Goal: Task Accomplishment & Management: Understand process/instructions

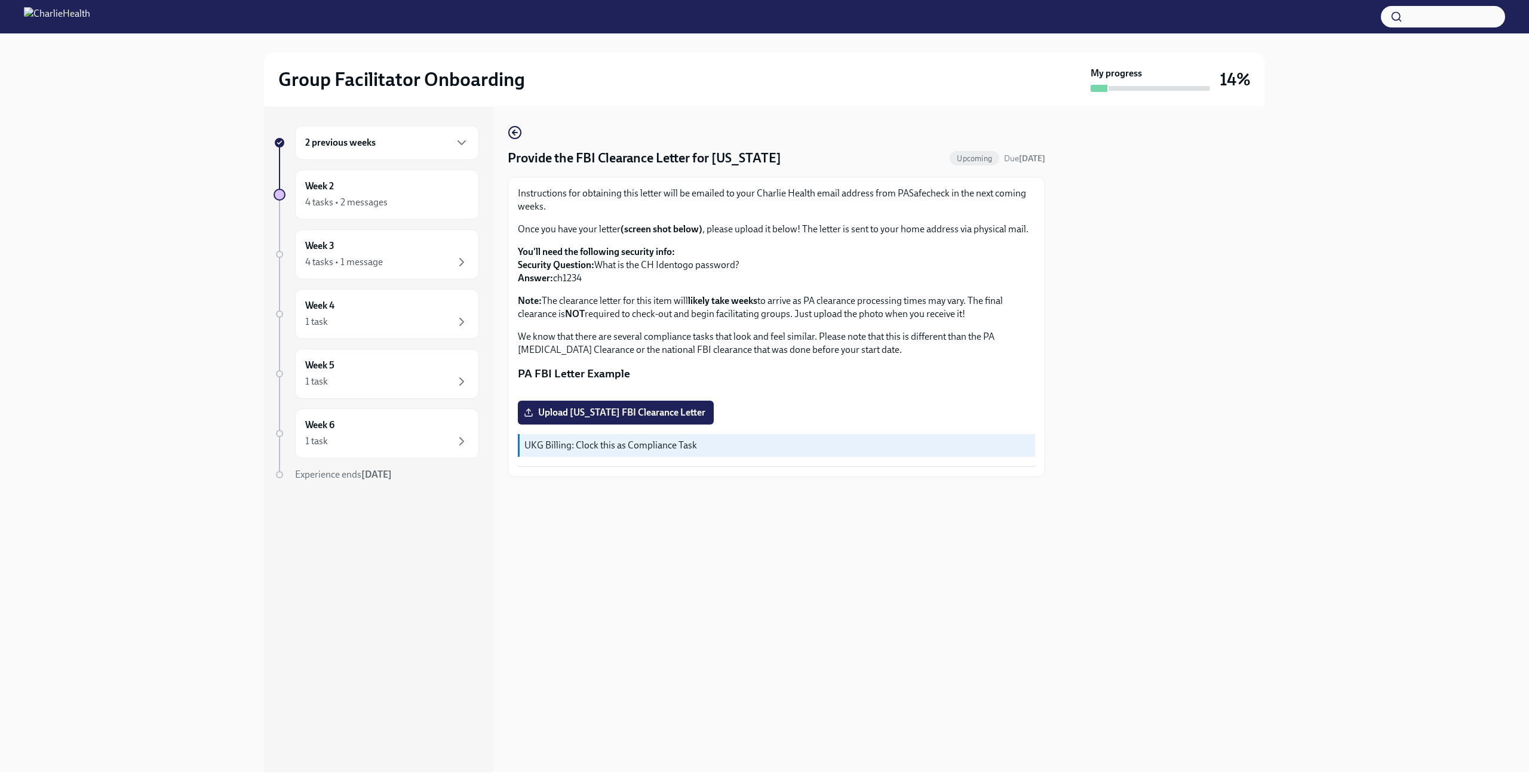
click at [371, 135] on div "2 previous weeks" at bounding box center [387, 142] width 163 height 14
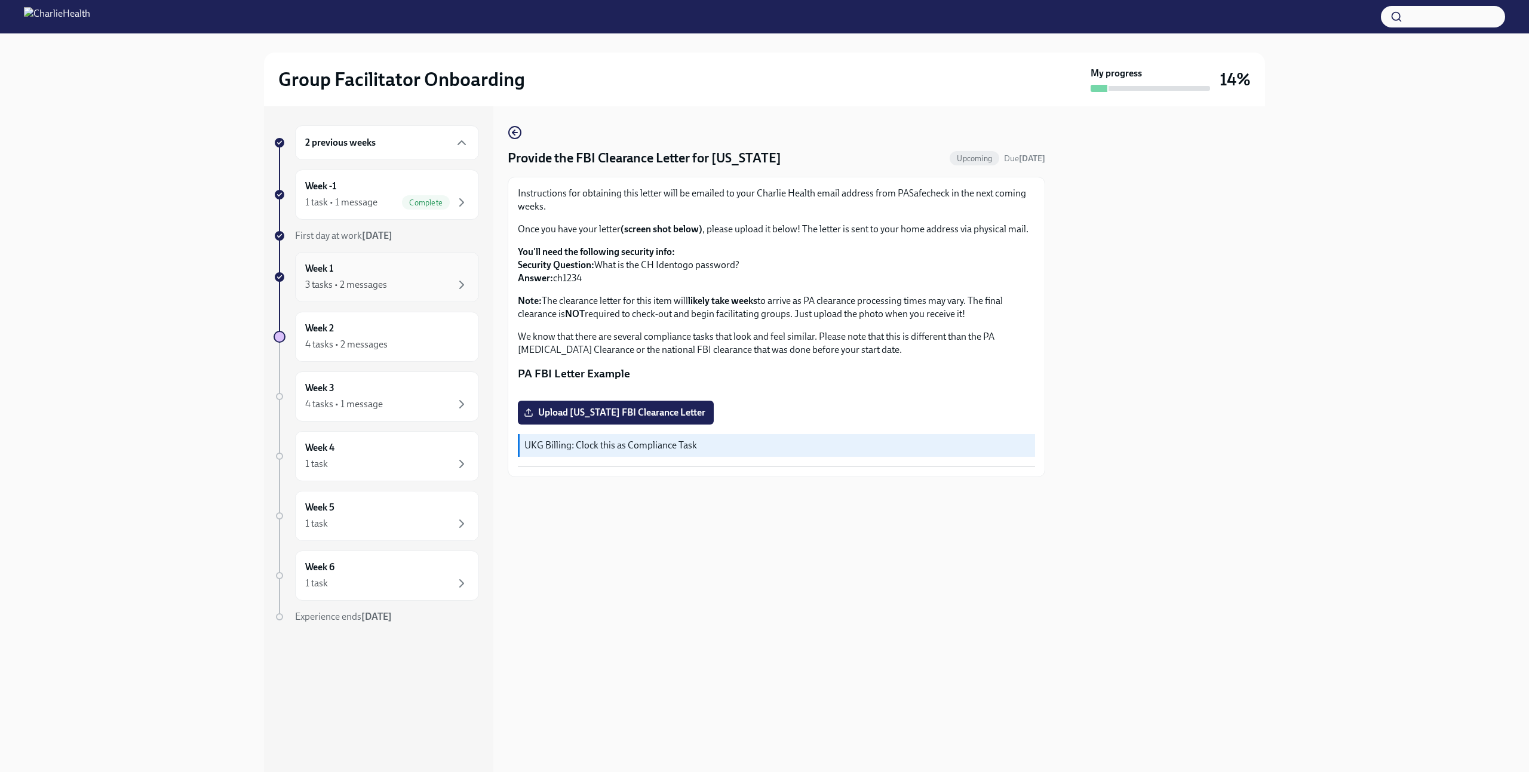
click at [383, 265] on div "Week 1 3 tasks • 2 messages" at bounding box center [387, 277] width 163 height 30
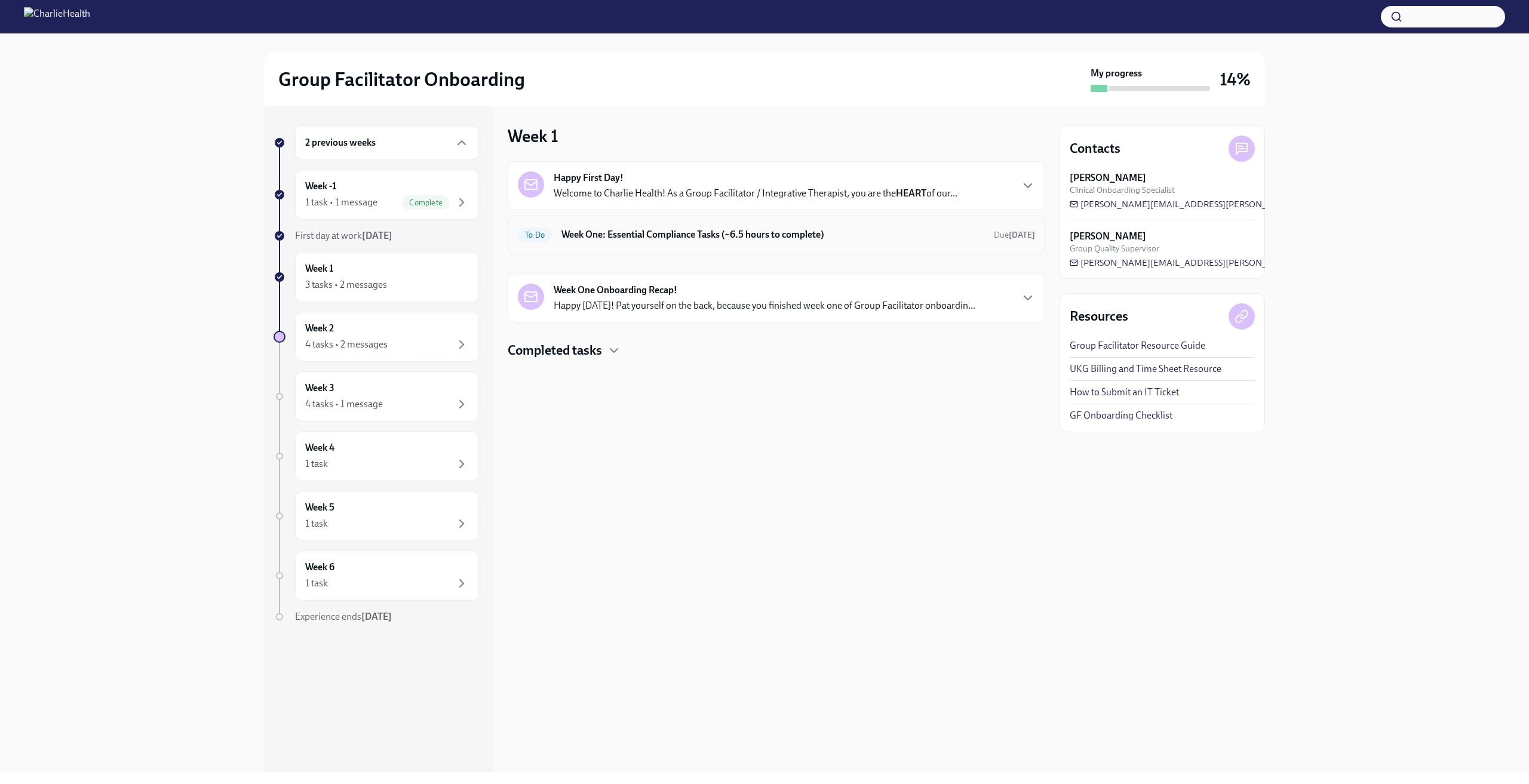
click at [704, 247] on div "To Do Week One: Essential Compliance Tasks (~6.5 hours to complete) Due [DATE]" at bounding box center [777, 235] width 538 height 39
click at [693, 227] on div "To Do Week One: Essential Compliance Tasks (~6.5 hours to complete) Due [DATE]" at bounding box center [777, 235] width 517 height 19
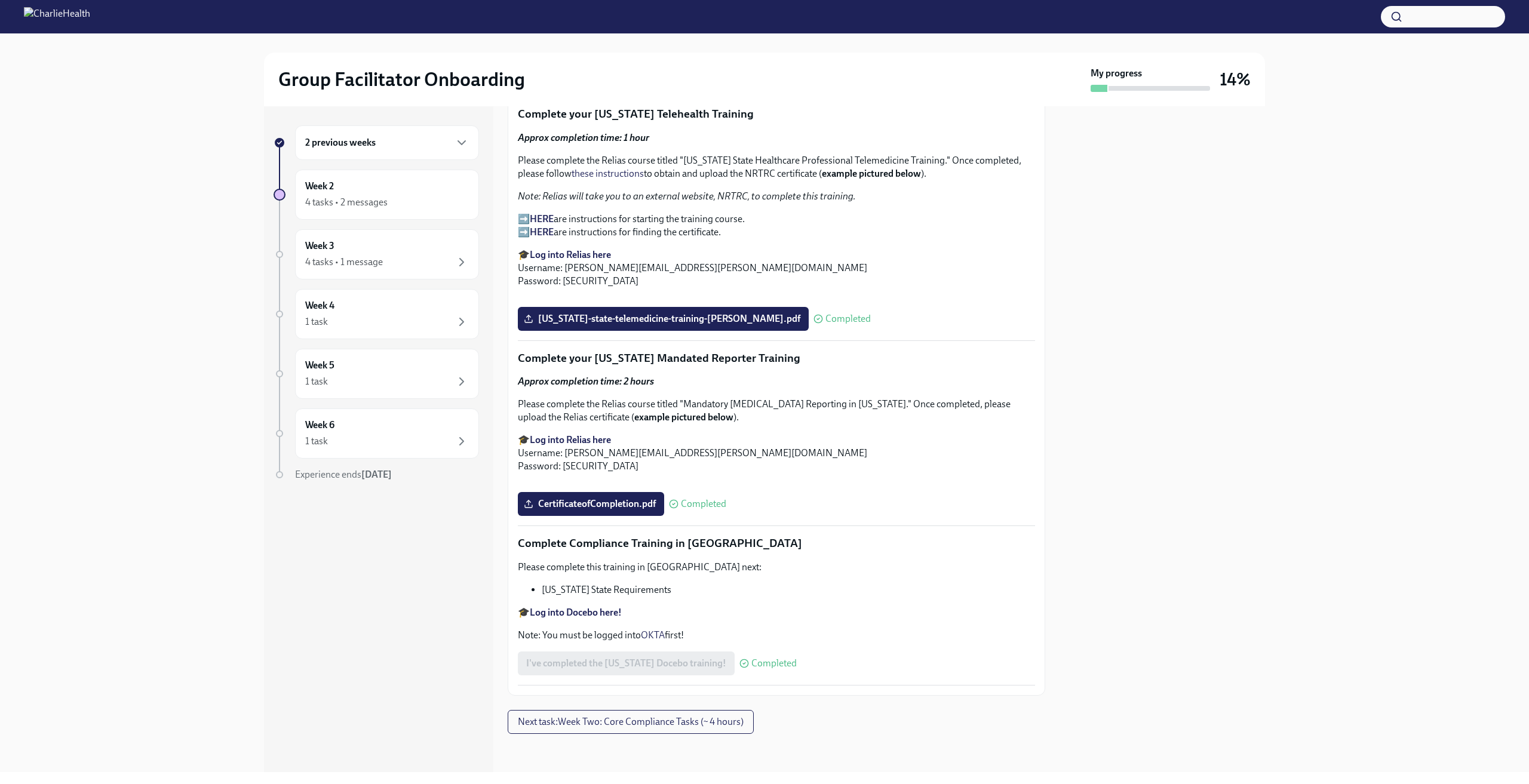
scroll to position [2373, 0]
click at [698, 726] on span "Next task : Week Two: Core Compliance Tasks (~ 4 hours)" at bounding box center [631, 722] width 225 height 12
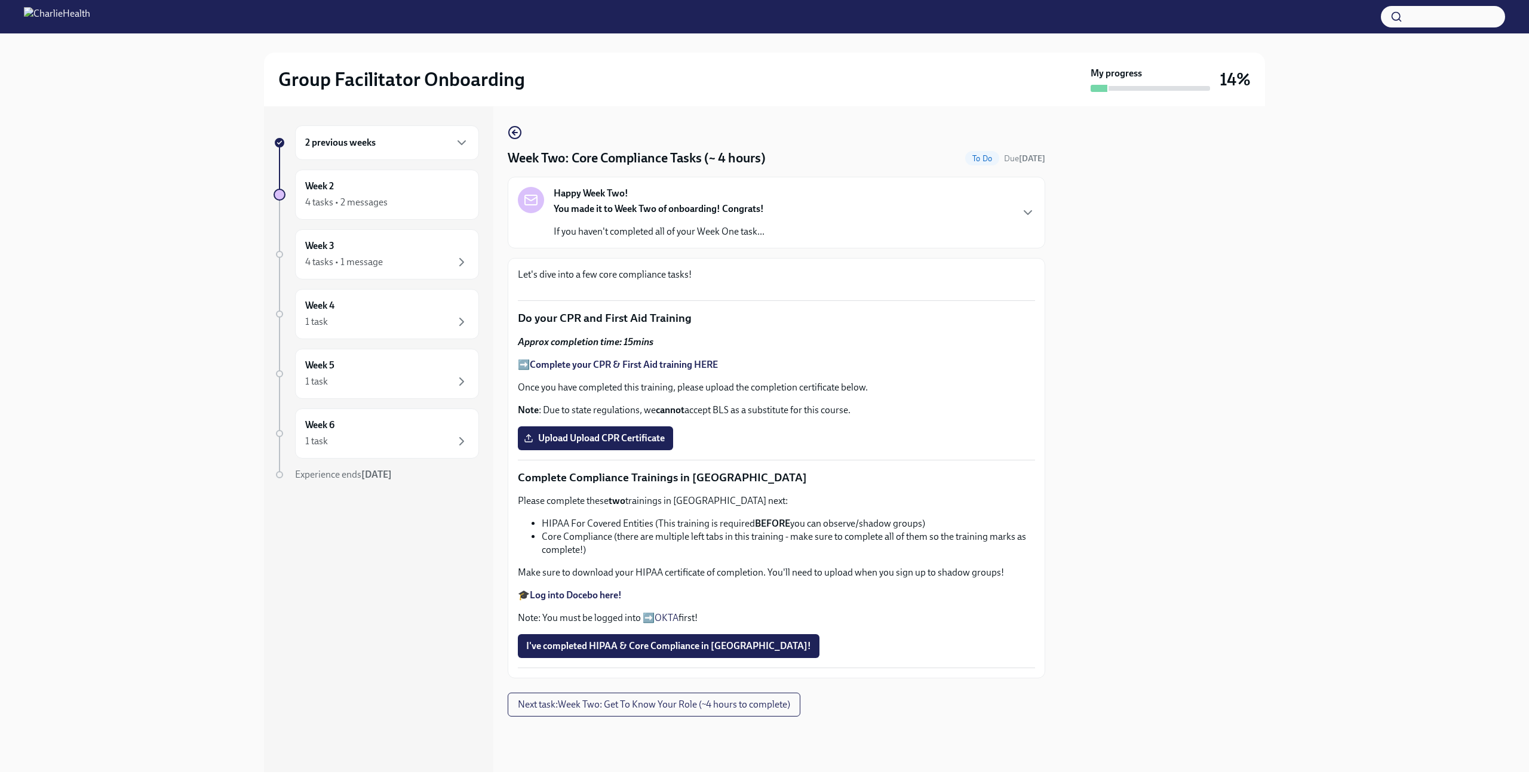
scroll to position [398, 0]
click at [636, 444] on span "Upload Upload CPR Certificate" at bounding box center [595, 438] width 139 height 12
click at [0, 0] on input "Upload Upload CPR Certificate" at bounding box center [0, 0] width 0 height 0
click at [701, 653] on span "I've completed HIPAA & Core Compliance in [GEOGRAPHIC_DATA]!" at bounding box center [668, 646] width 285 height 12
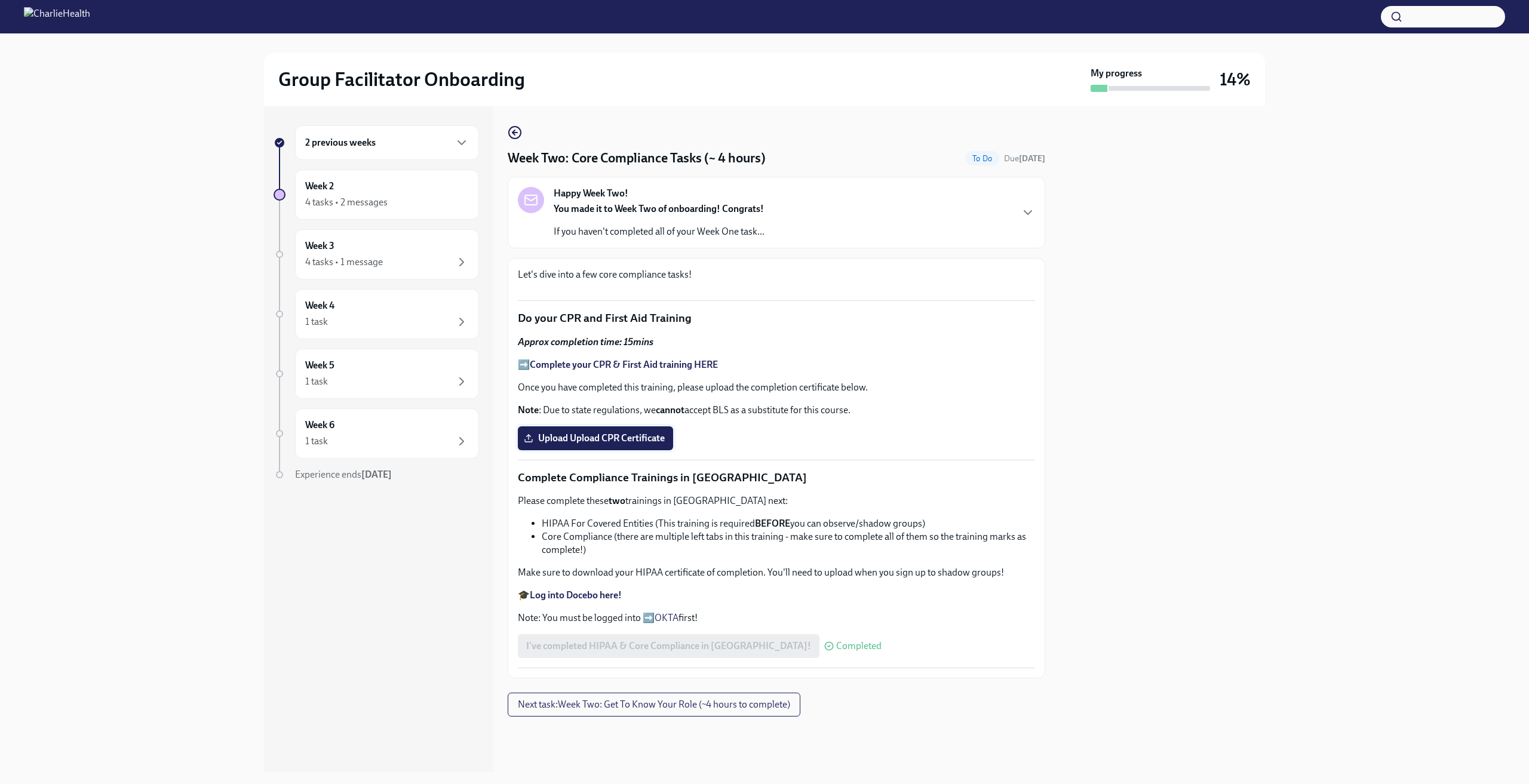
click at [649, 444] on span "Upload Upload CPR Certificate" at bounding box center [595, 438] width 139 height 12
click at [0, 0] on input "Upload Upload CPR Certificate" at bounding box center [0, 0] width 0 height 0
click at [668, 370] on strong "Complete your CPR & First Aid training HERE" at bounding box center [624, 364] width 188 height 11
click at [593, 444] on span "Upload Upload CPR Certificate" at bounding box center [595, 438] width 139 height 12
click at [0, 0] on input "Upload Upload CPR Certificate" at bounding box center [0, 0] width 0 height 0
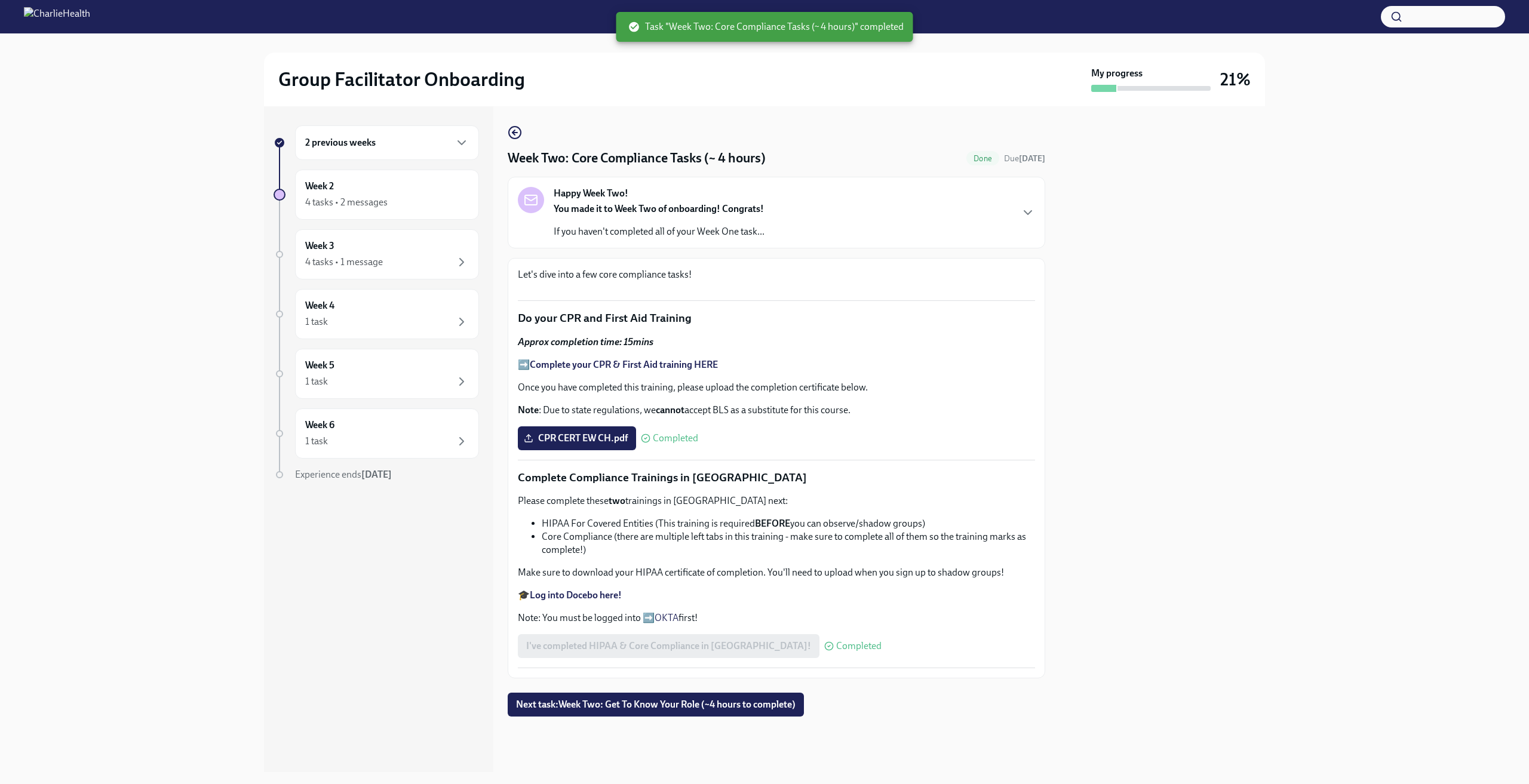
click at [716, 711] on span "Next task : Week Two: Get To Know Your Role (~4 hours to complete)" at bounding box center [656, 704] width 280 height 12
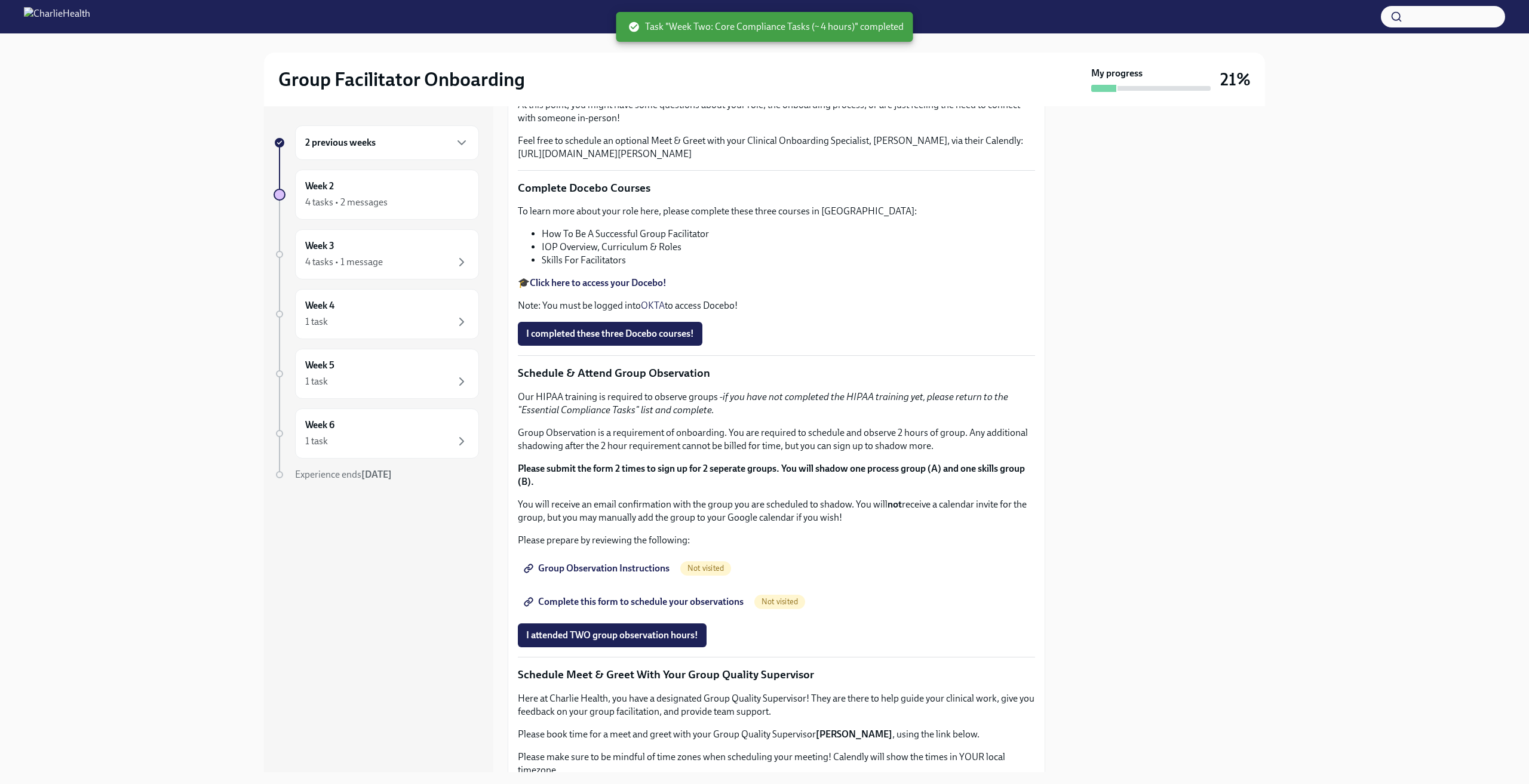
scroll to position [299, 0]
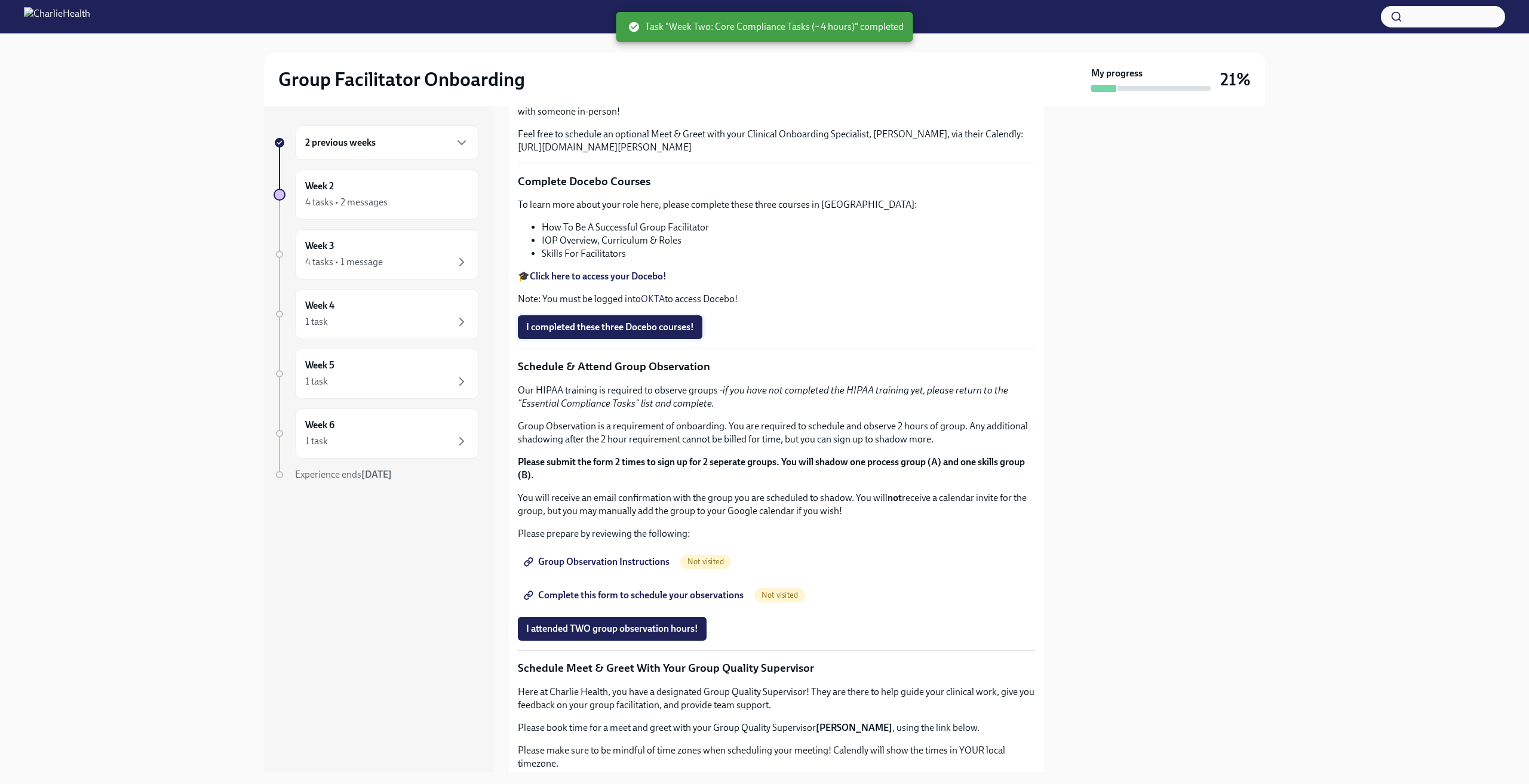
click at [654, 333] on span "I completed these three Docebo courses!" at bounding box center [610, 327] width 168 height 12
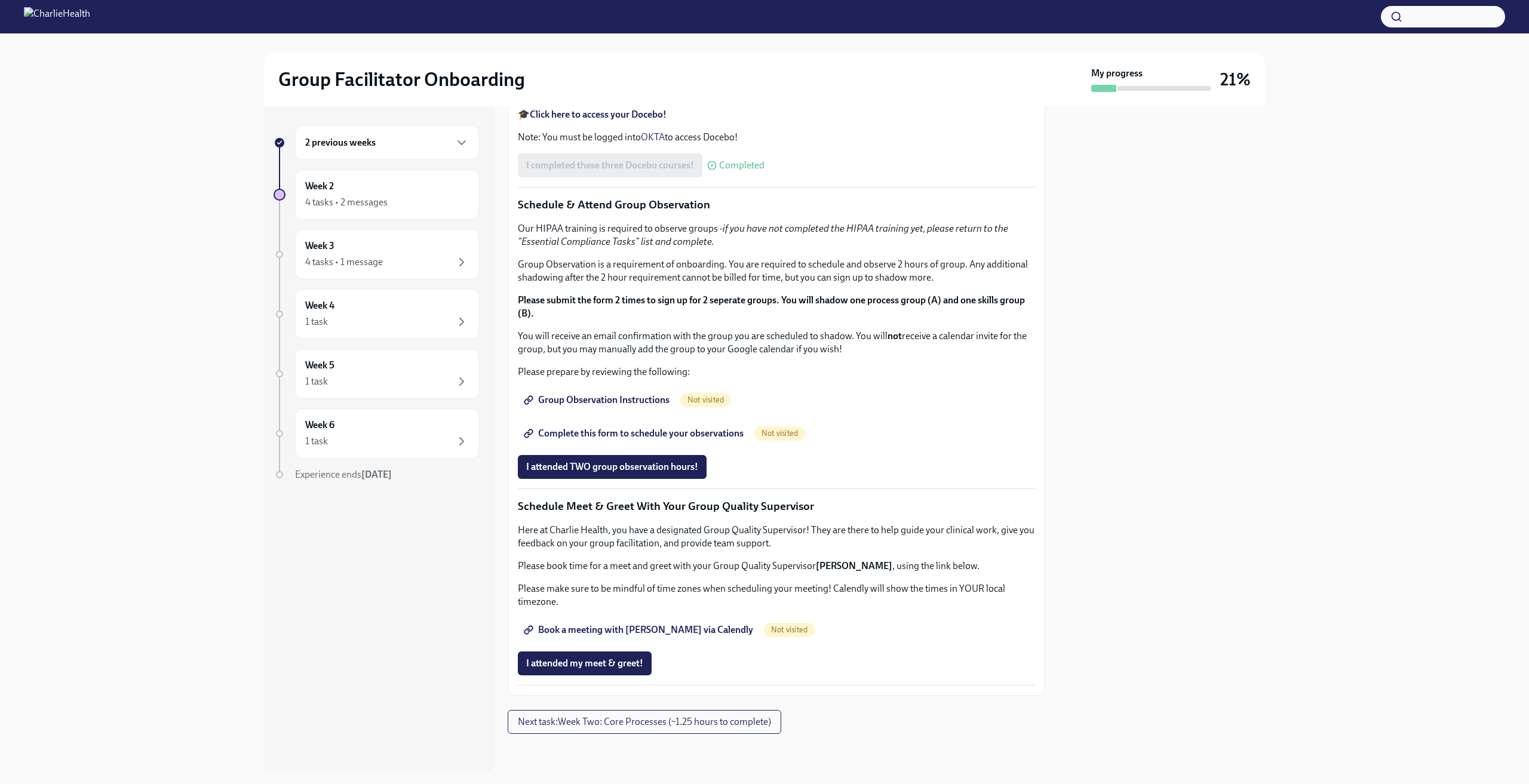
scroll to position [841, 0]
click at [658, 625] on span "Book a meeting with [PERSON_NAME] via Calendly" at bounding box center [640, 630] width 227 height 12
click at [641, 412] on link "Group Observation Instructions" at bounding box center [598, 399] width 160 height 23
click at [725, 439] on span "Complete this form to schedule your observations" at bounding box center [635, 433] width 218 height 12
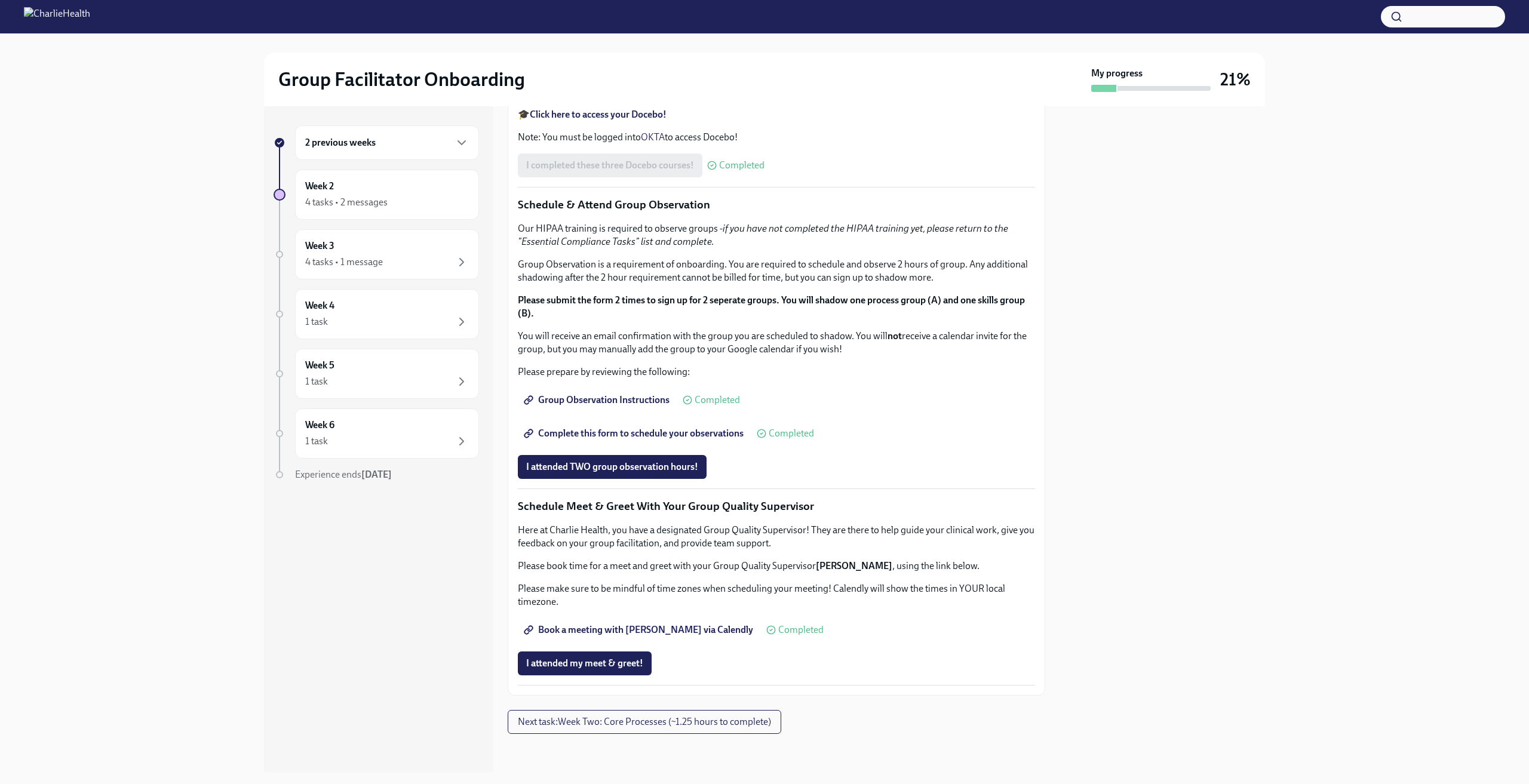
scroll to position [841, 0]
click at [694, 721] on span "Next task : Week Two: Core Processes (~1.25 hours to complete)" at bounding box center [645, 722] width 254 height 12
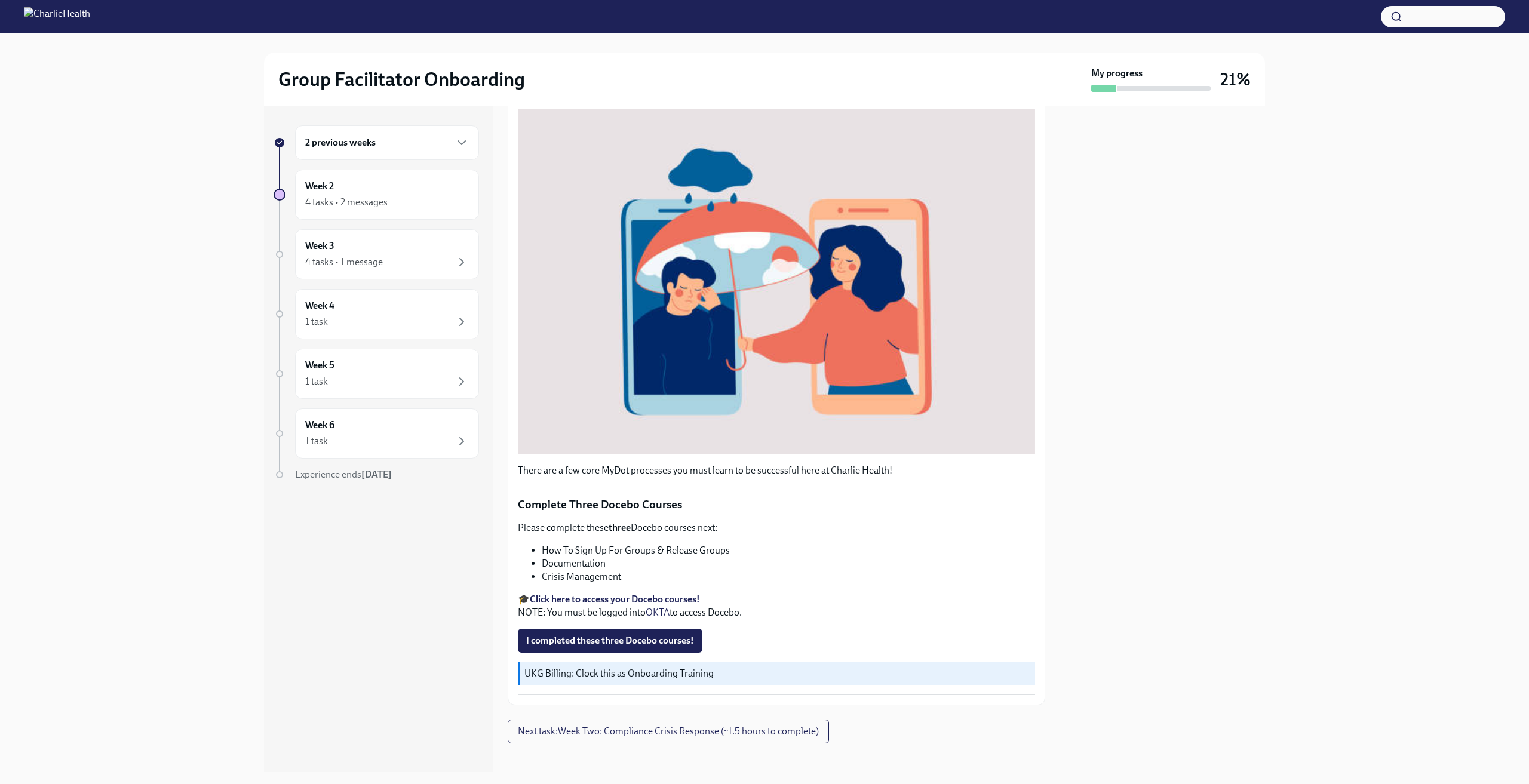
scroll to position [162, 0]
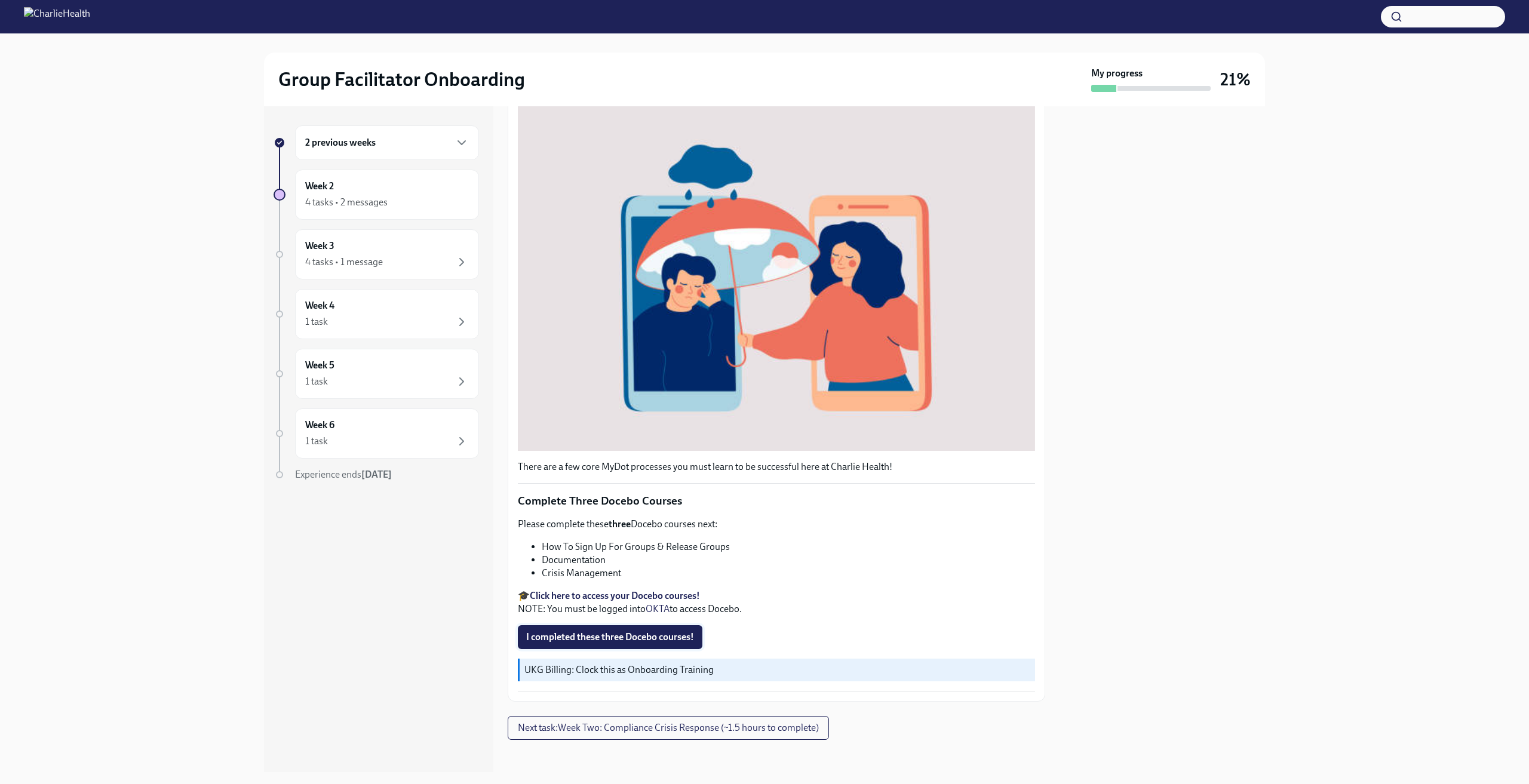
click at [677, 631] on span "I completed these three Docebo courses!" at bounding box center [610, 637] width 168 height 12
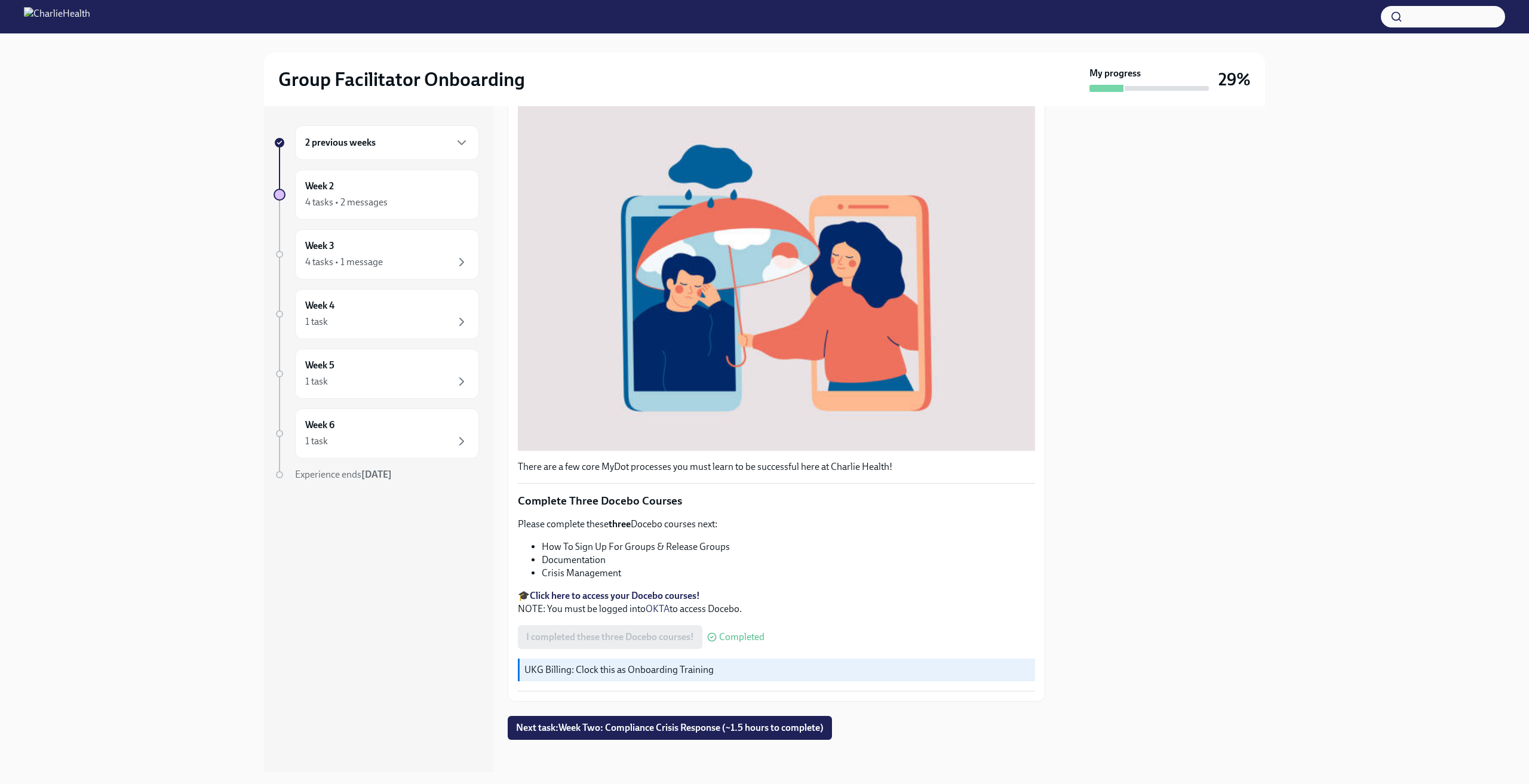
click at [648, 730] on button "Next task : Week Two: Compliance Crisis Response (~1.5 hours to complete)" at bounding box center [670, 728] width 324 height 23
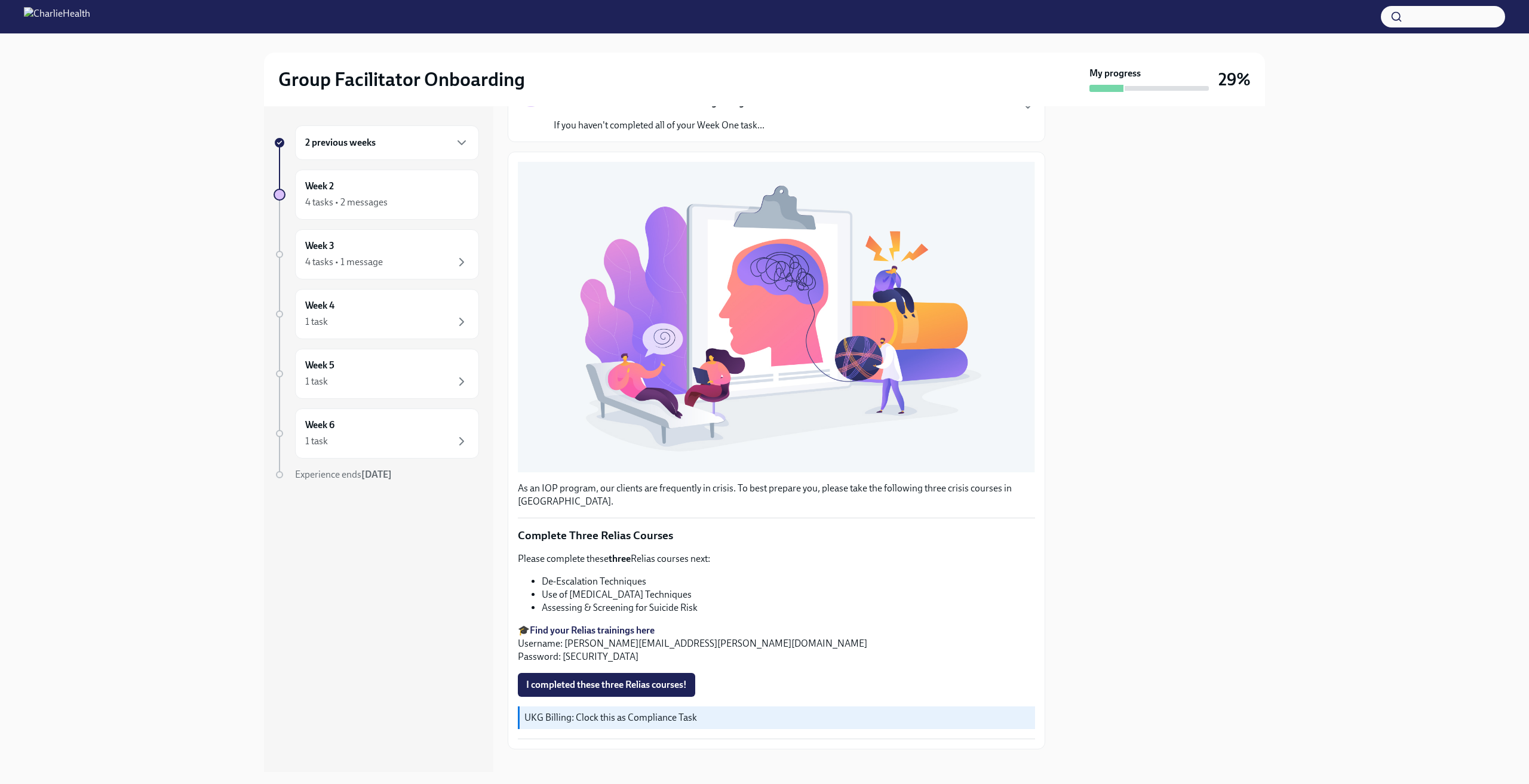
scroll to position [116, 0]
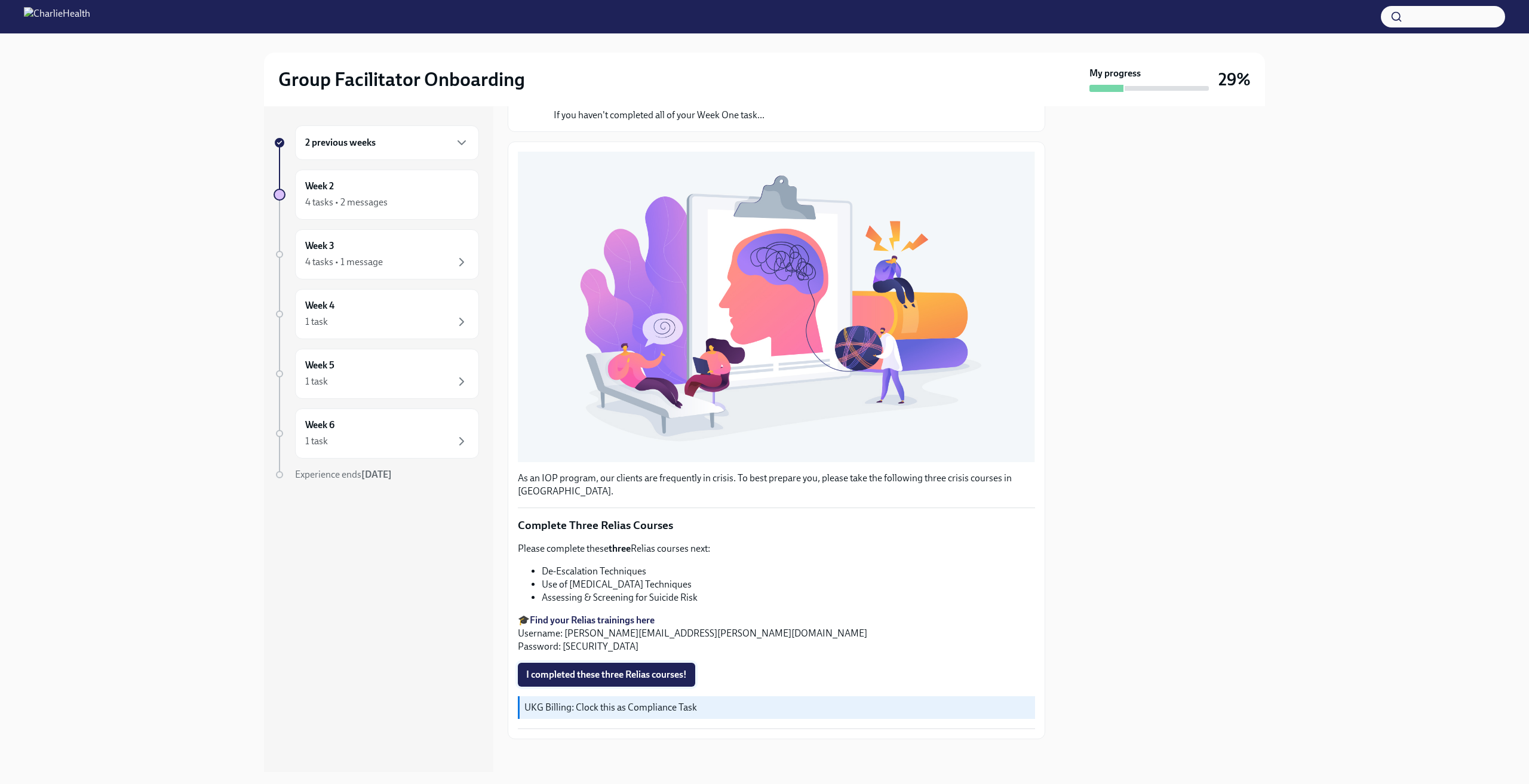
click at [621, 672] on span "I completed these three Relias courses!" at bounding box center [606, 674] width 161 height 12
click at [406, 216] on div "Week 2 4 tasks • 2 messages" at bounding box center [387, 194] width 184 height 50
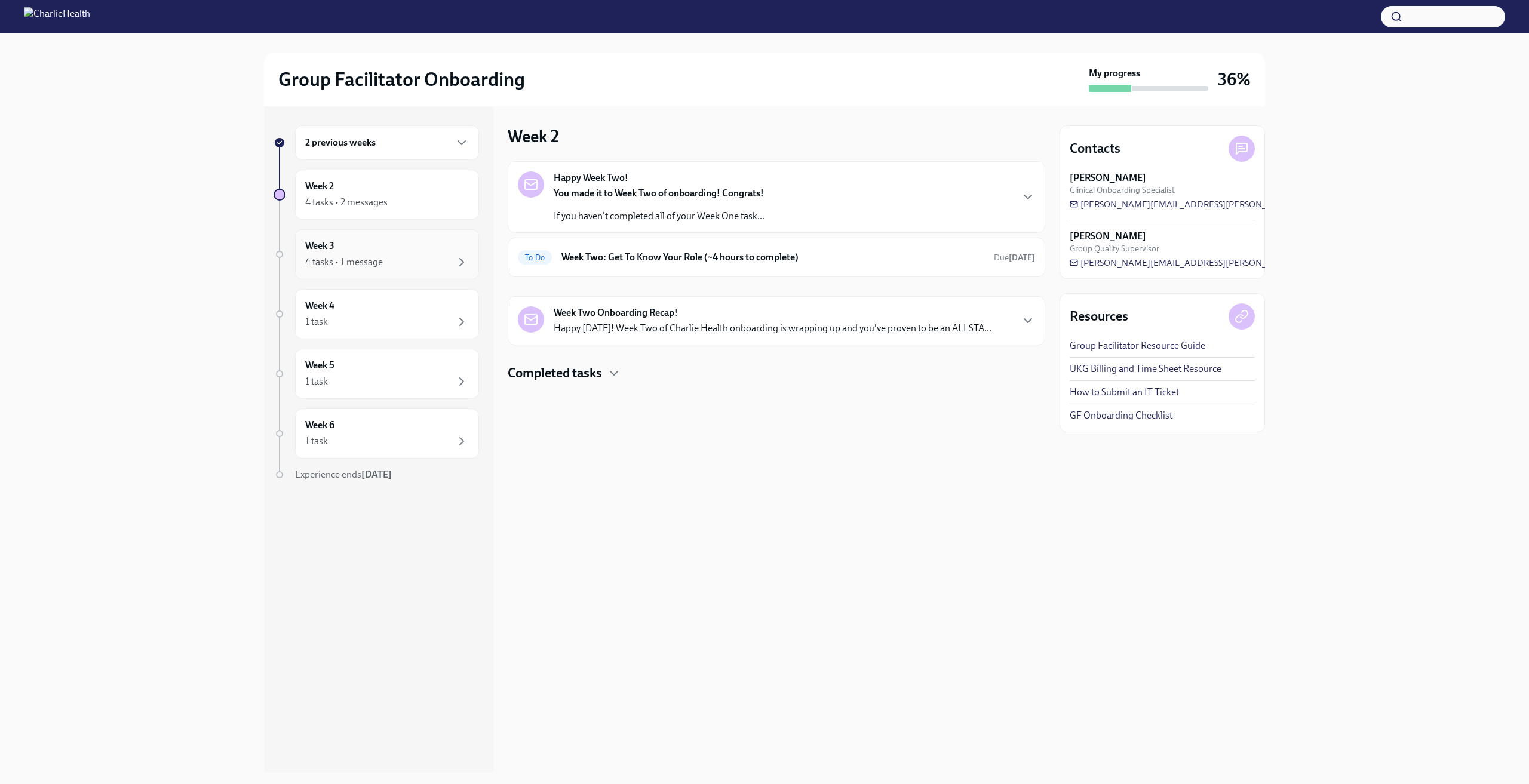
click at [403, 243] on div "Week 3 4 tasks • 1 message" at bounding box center [387, 254] width 163 height 30
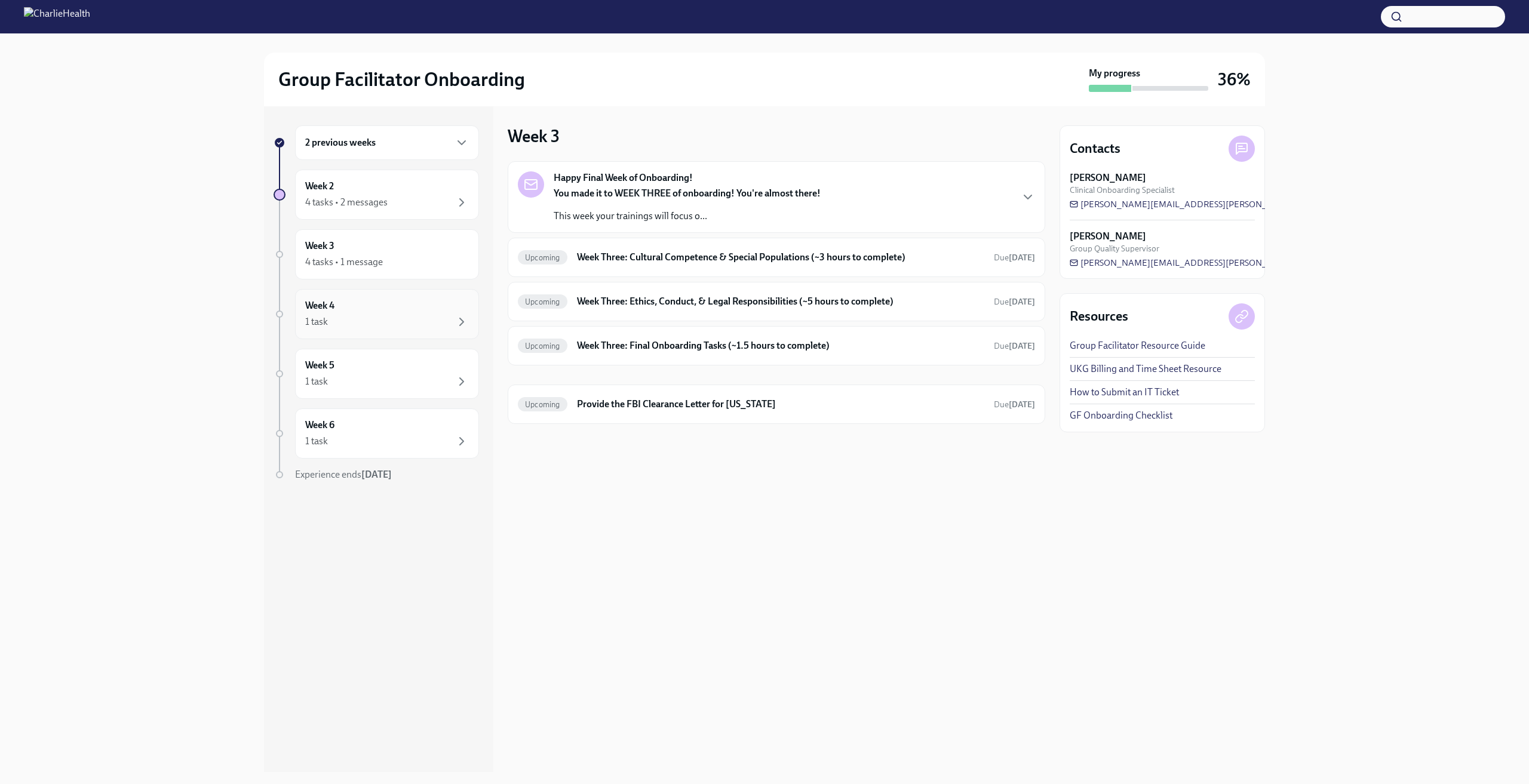
click at [419, 324] on div "1 task" at bounding box center [387, 321] width 163 height 14
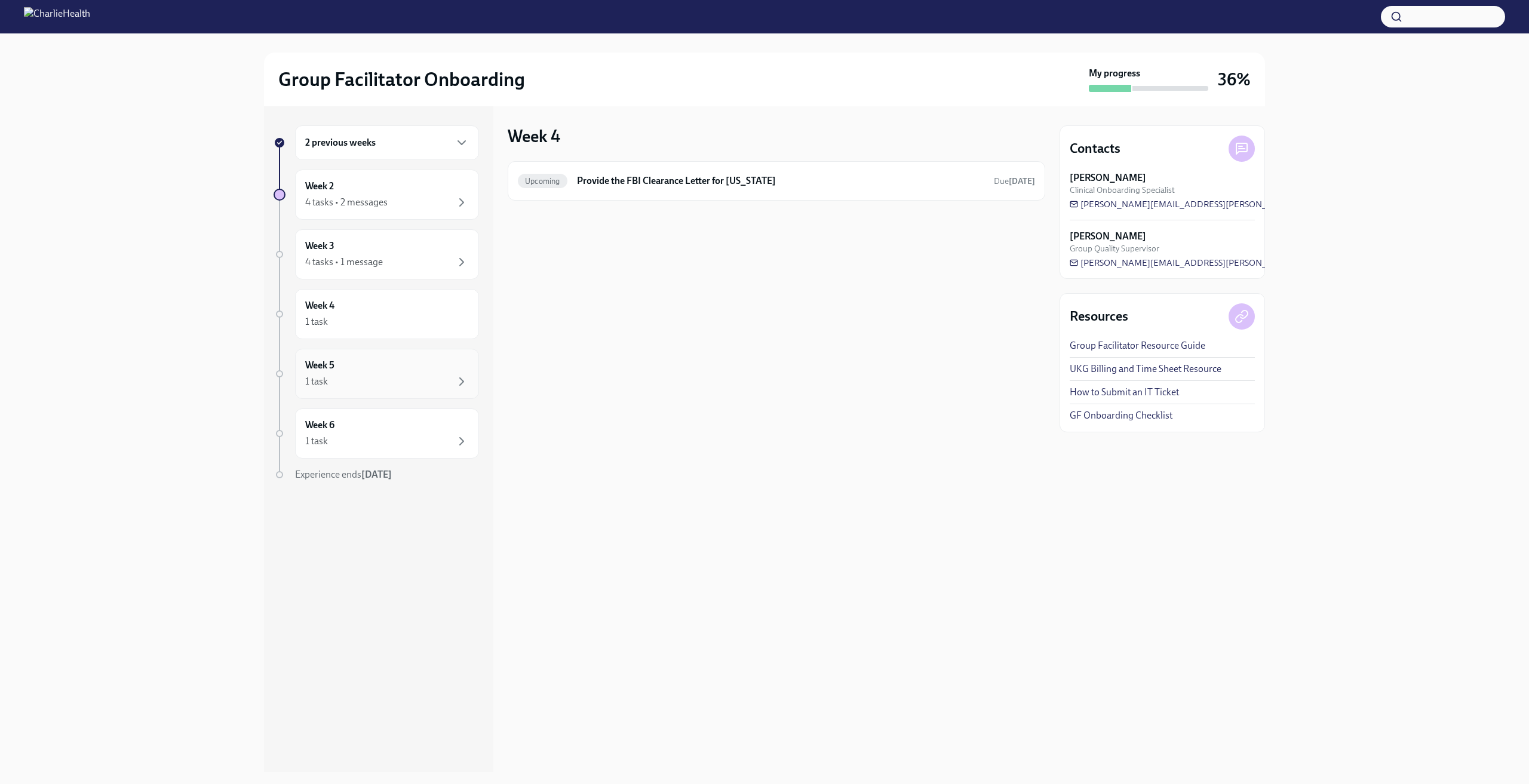
click at [383, 373] on div "Week 5 1 task" at bounding box center [387, 374] width 163 height 30
click at [377, 440] on div "1 task" at bounding box center [387, 440] width 163 height 14
click at [383, 392] on div "Week 5 1 task" at bounding box center [387, 373] width 184 height 50
